Goal: Task Accomplishment & Management: Manage account settings

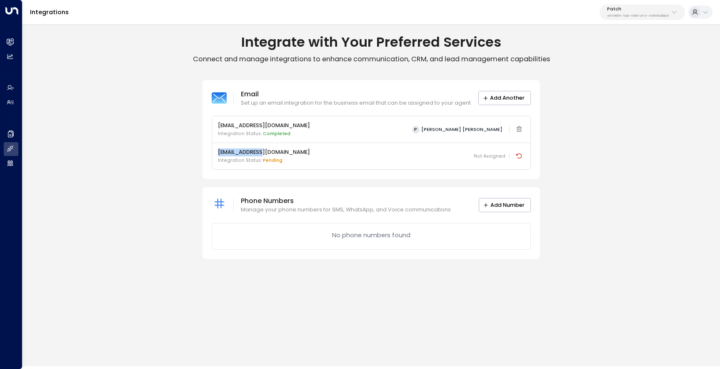
drag, startPoint x: 263, startPoint y: 150, endPoint x: 217, endPoint y: 151, distance: 45.4
click at [218, 151] on p "[EMAIL_ADDRESS][DOMAIN_NAME]" at bounding box center [264, 152] width 92 height 8
copy p "[EMAIL_ADDRESS][DOMAIN_NAME]"
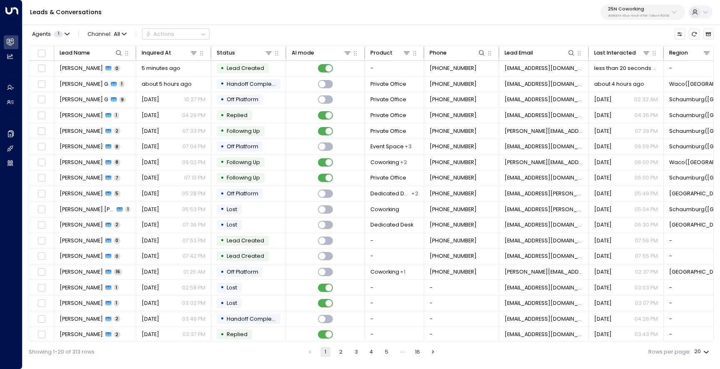
click at [631, 10] on p "25N Coworking" at bounding box center [638, 9] width 61 height 5
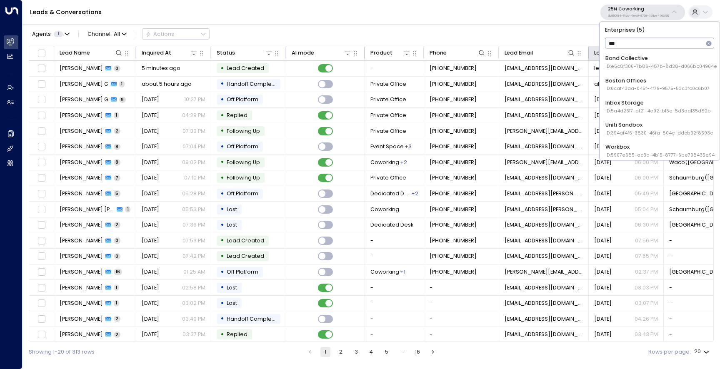
type input "****"
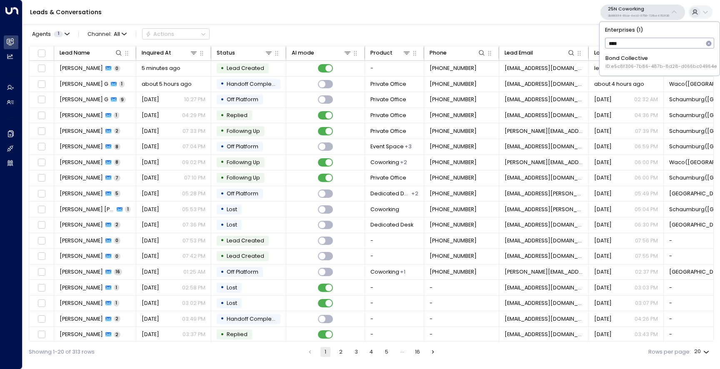
click at [627, 66] on span "ID: e5c8f306-7b86-487b-8d28-d066bc04964e" at bounding box center [661, 66] width 112 height 7
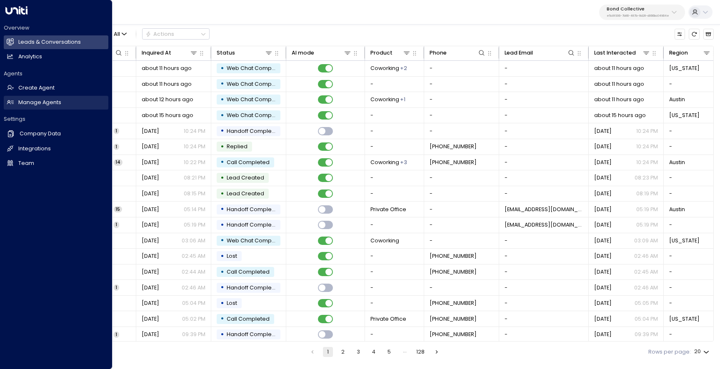
click at [30, 106] on h2 "Manage Agents" at bounding box center [39, 103] width 43 height 8
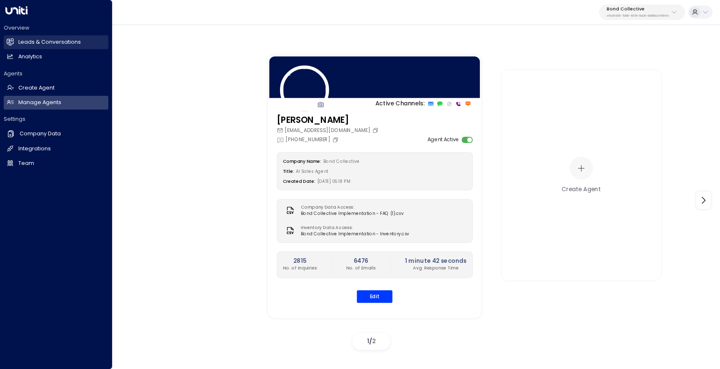
click at [17, 35] on link "Leads & Conversations Leads & Conversations" at bounding box center [56, 42] width 105 height 14
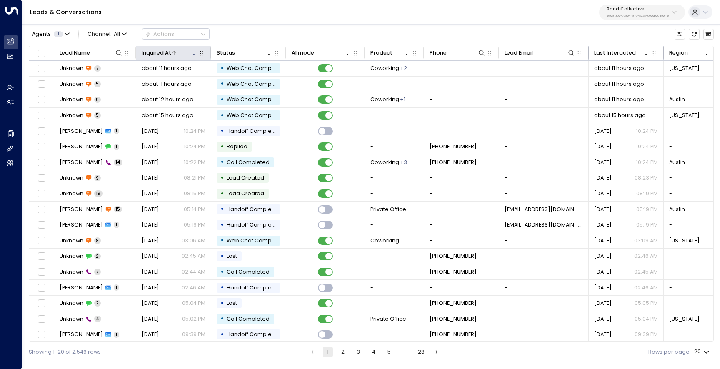
click at [174, 52] on icon at bounding box center [174, 52] width 5 height 5
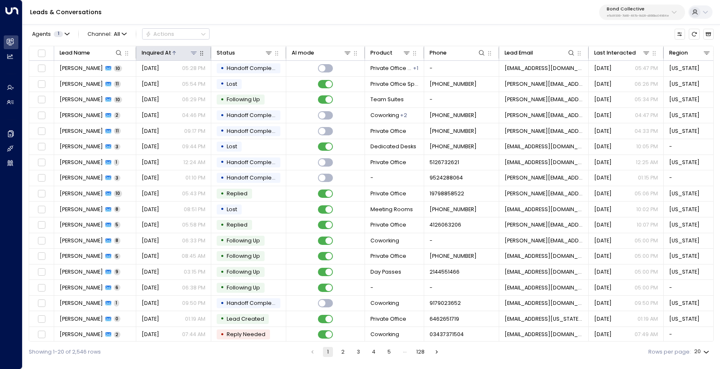
click at [174, 55] on icon at bounding box center [174, 52] width 5 height 5
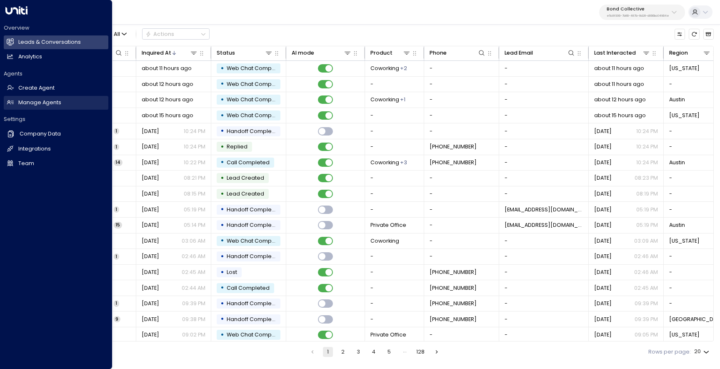
click at [19, 104] on h2 "Manage Agents" at bounding box center [39, 103] width 43 height 8
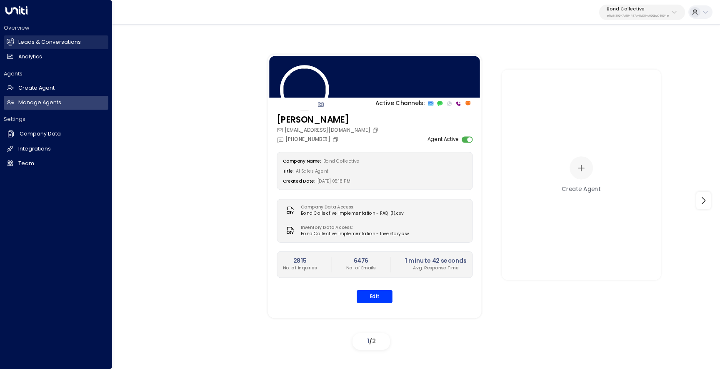
click at [37, 42] on h2 "Leads & Conversations" at bounding box center [49, 42] width 62 height 8
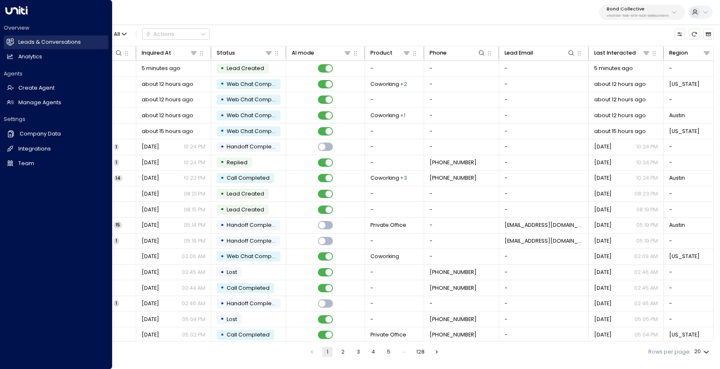
click at [13, 42] on icon at bounding box center [10, 41] width 7 height 5
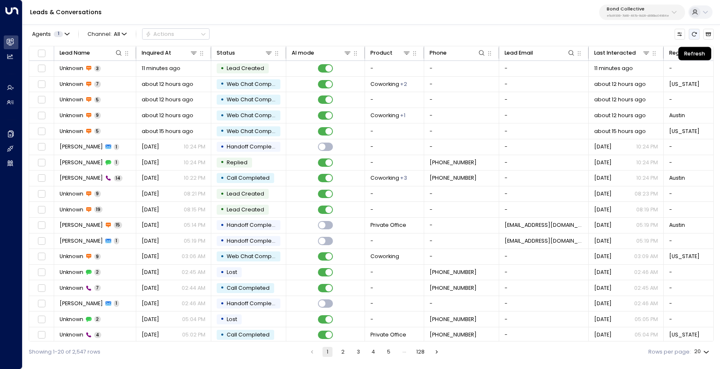
click at [690, 37] on button "Refresh" at bounding box center [693, 34] width 10 height 10
